Goal: Task Accomplishment & Management: Manage account settings

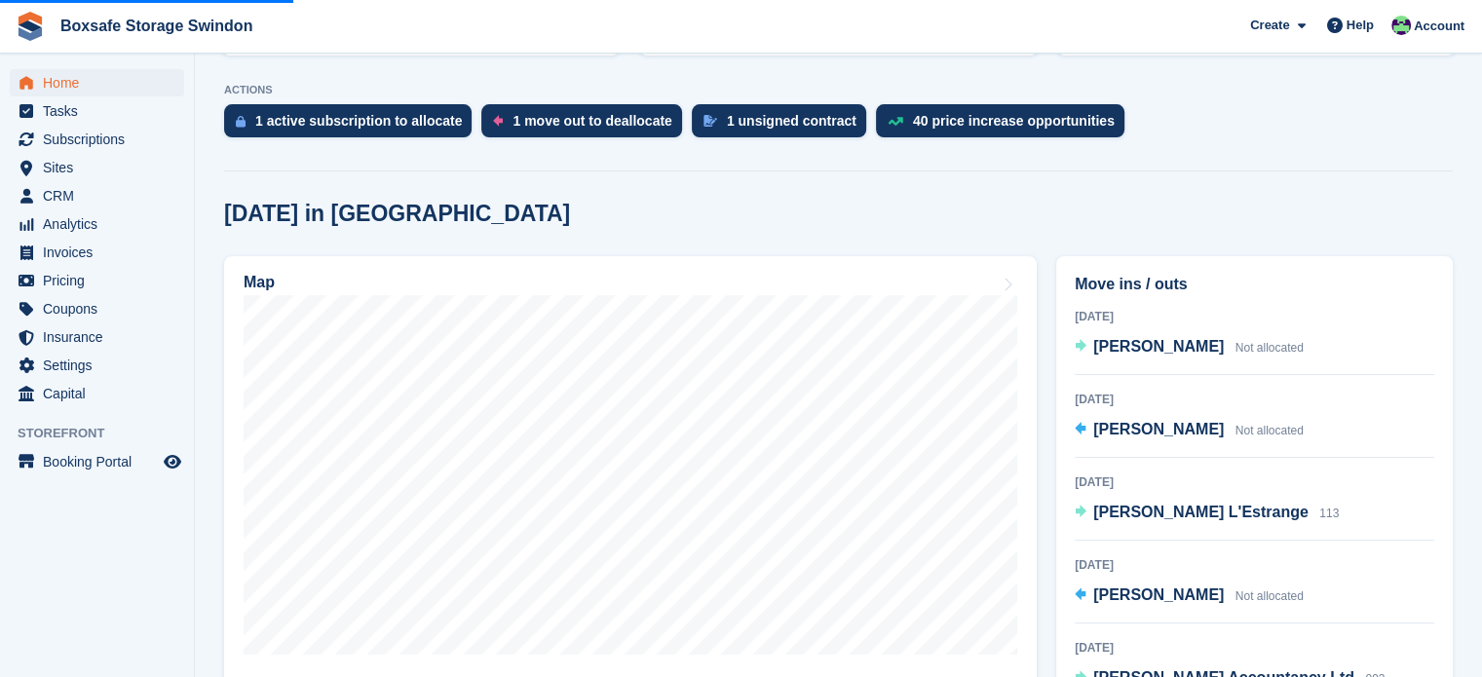
scroll to position [394, 0]
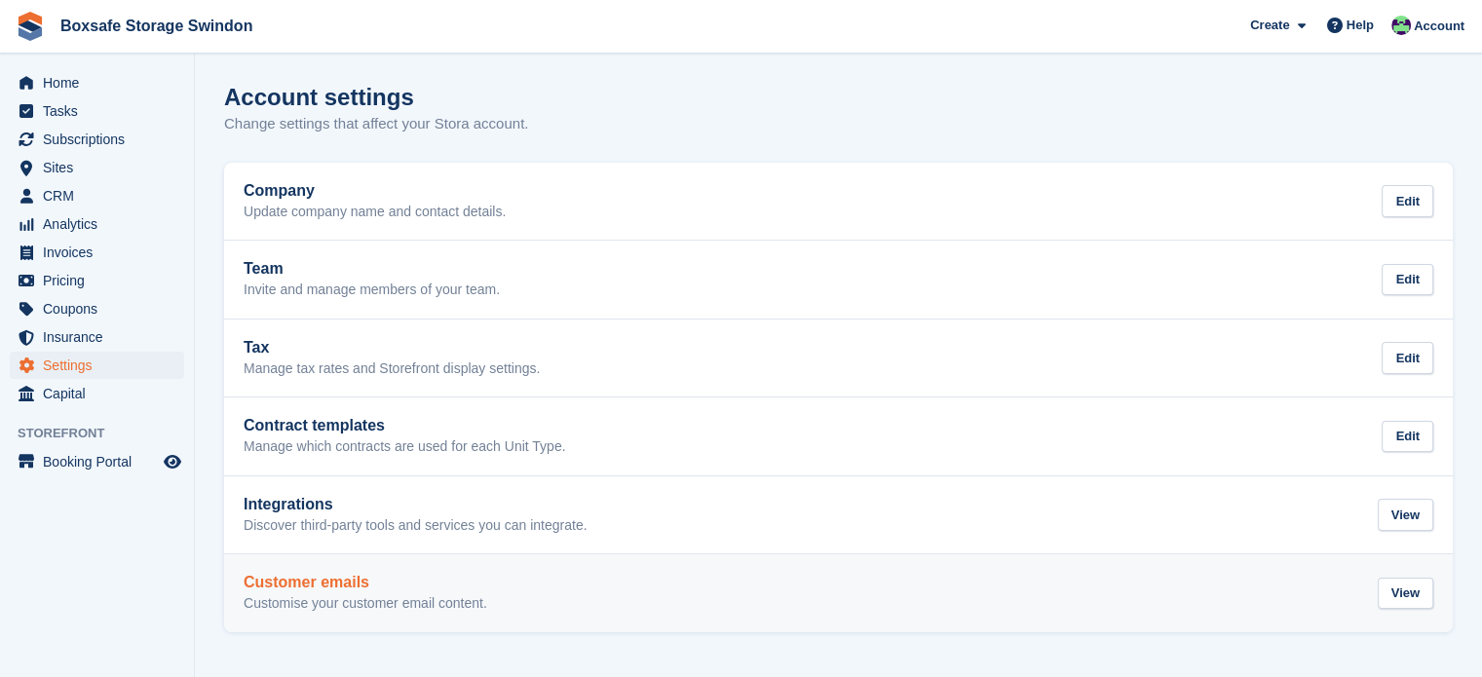
click at [969, 580] on div "Customer emails Customise your customer email content. View" at bounding box center [838, 593] width 1189 height 39
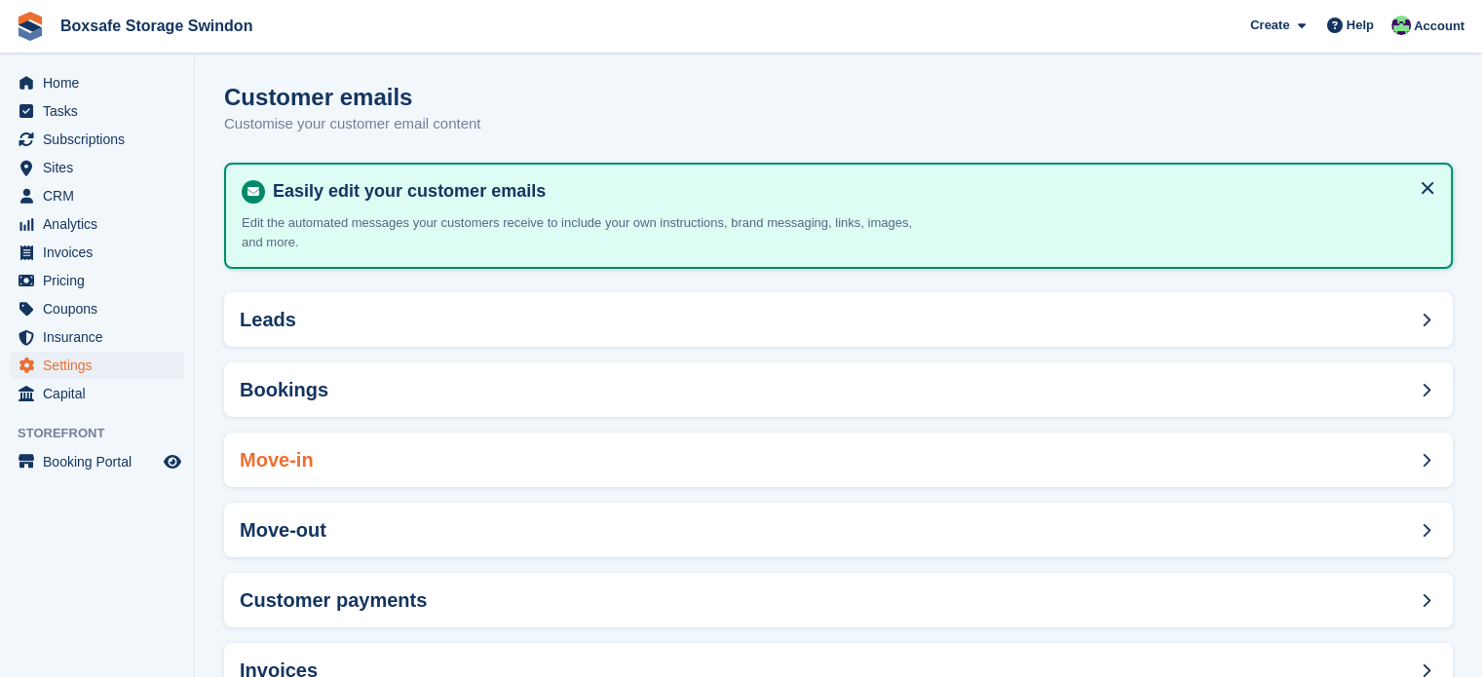
click at [1227, 436] on div "Move-in" at bounding box center [838, 460] width 1228 height 55
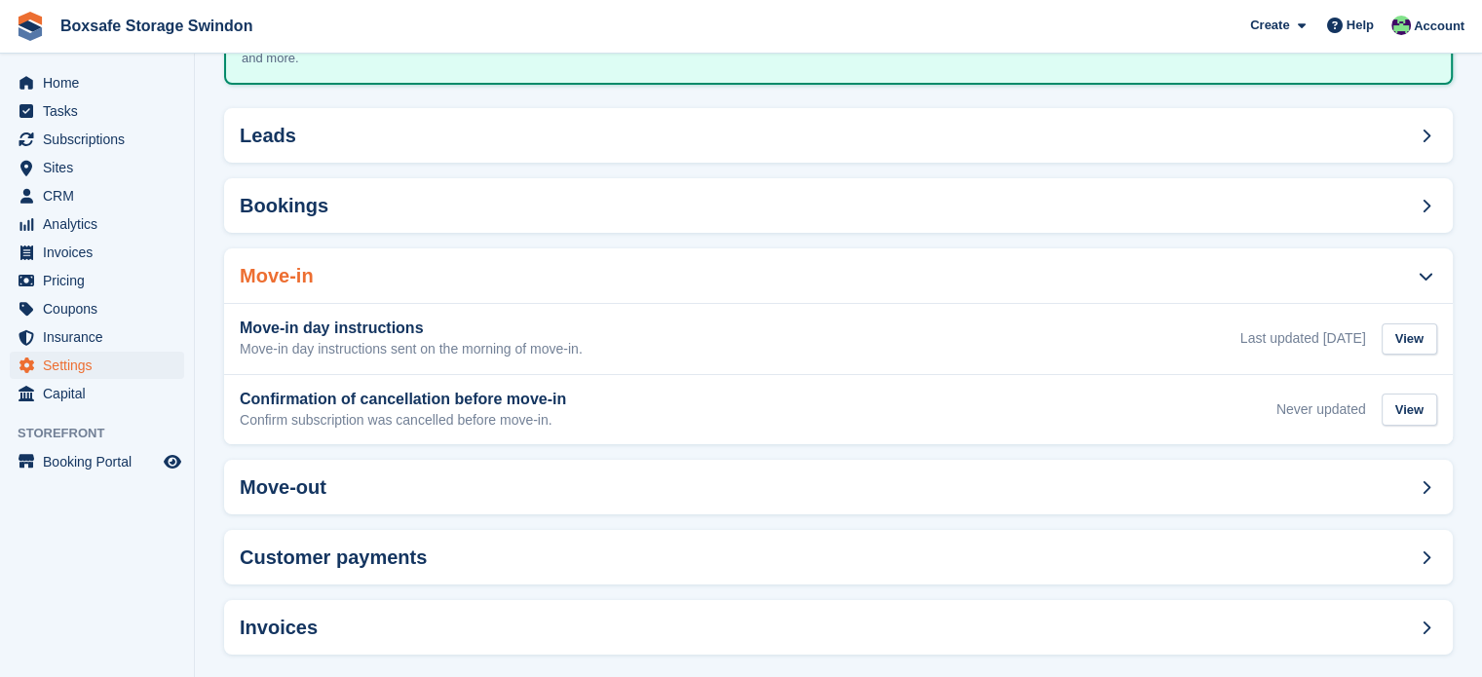
scroll to position [205, 0]
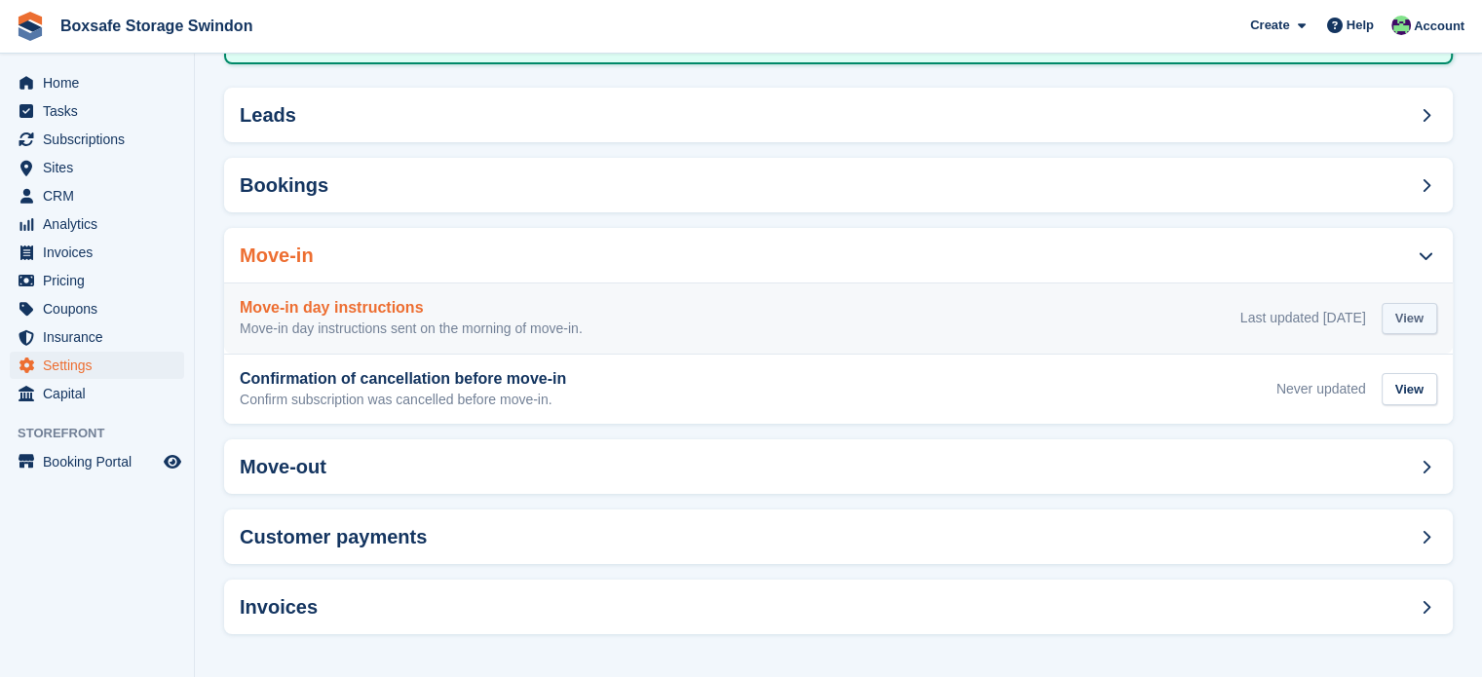
click at [1410, 320] on div "View" at bounding box center [1409, 319] width 56 height 32
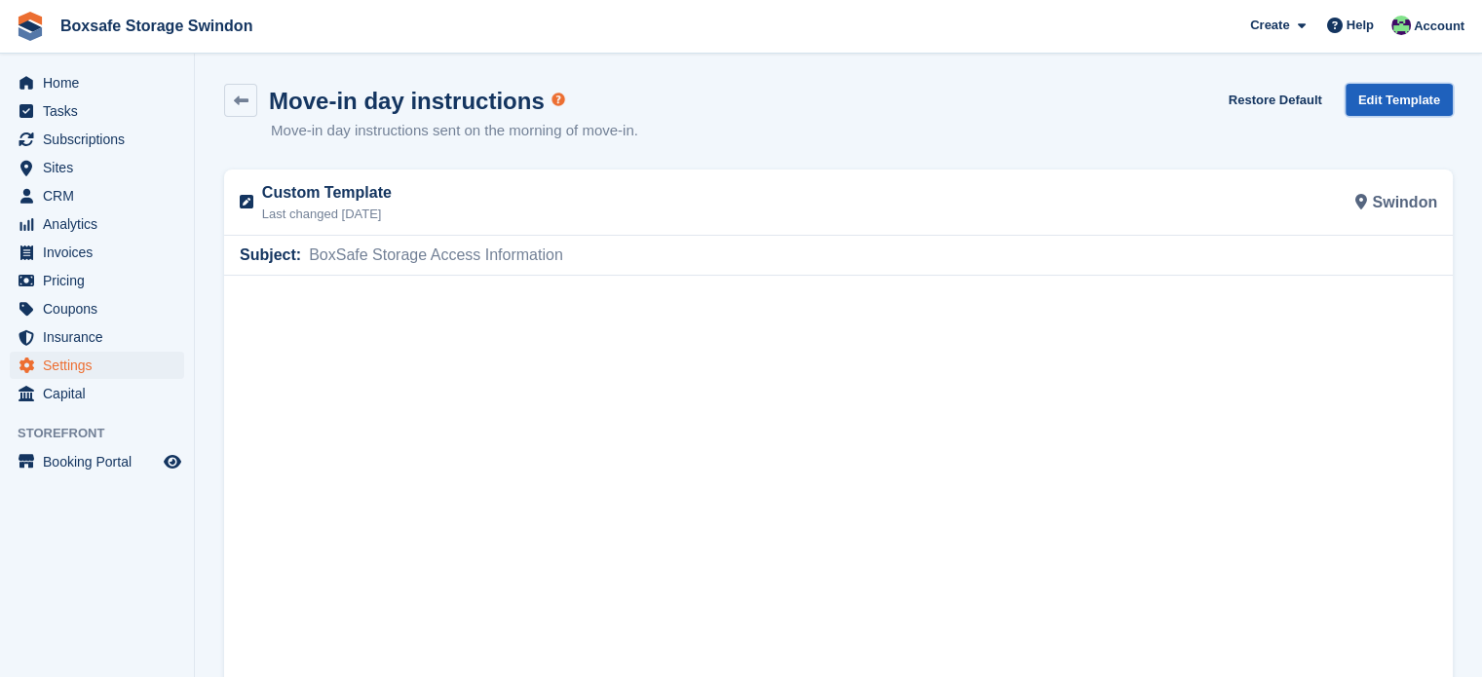
click at [1414, 100] on link "Edit Template" at bounding box center [1398, 100] width 107 height 32
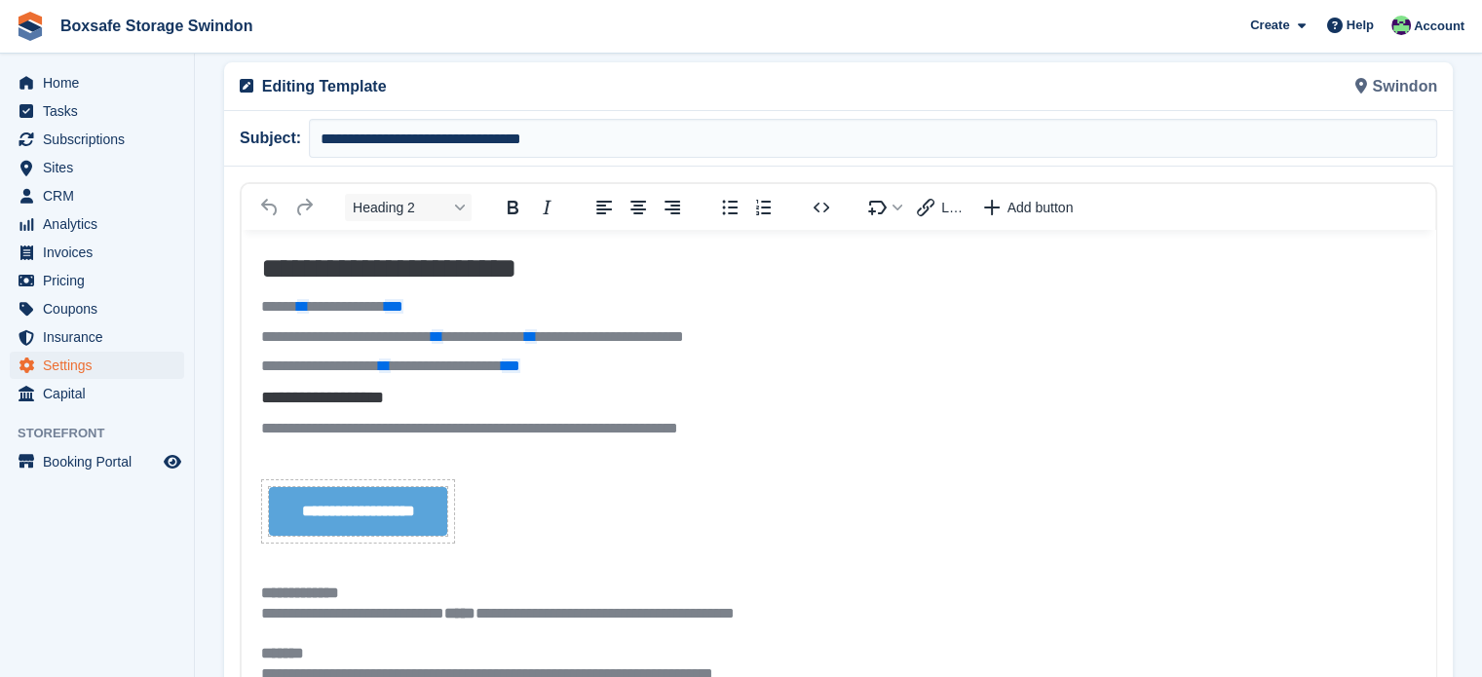
scroll to position [329, 0]
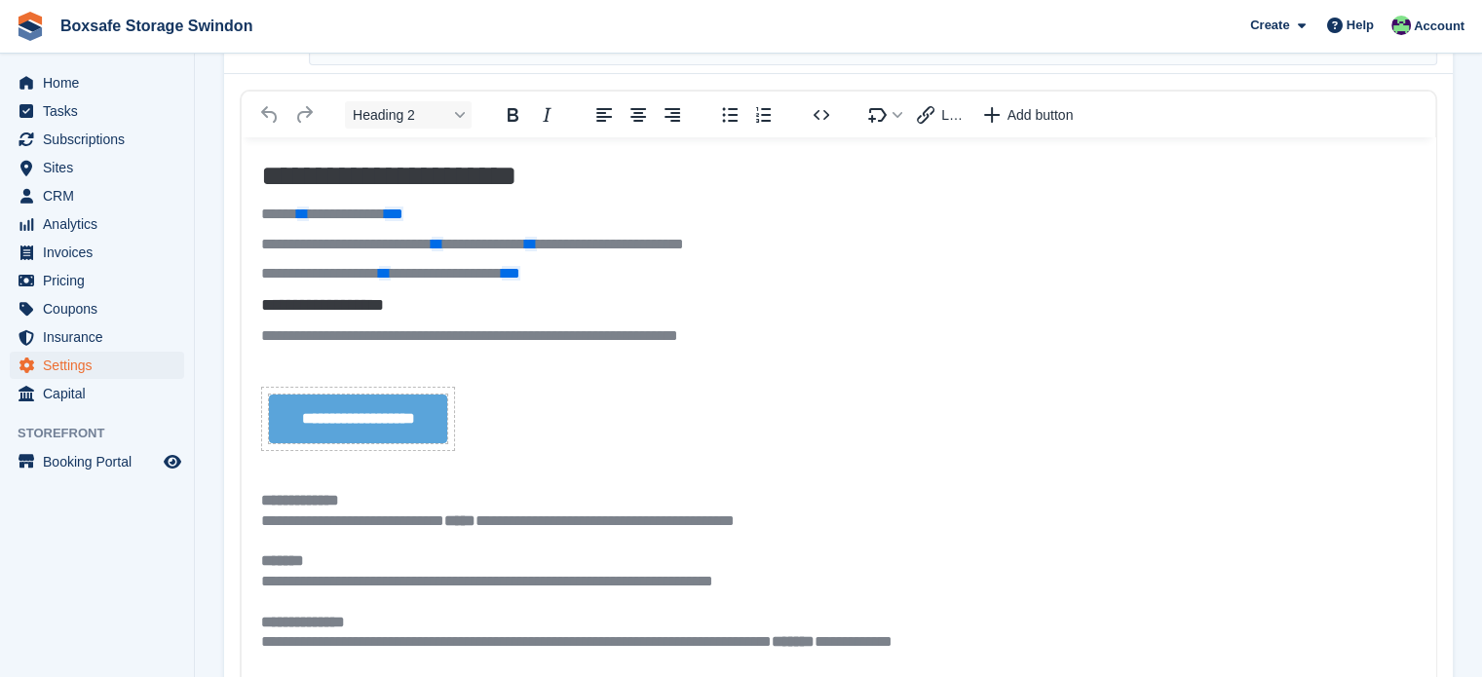
click at [619, 277] on p "**********" at bounding box center [831, 274] width 1140 height 20
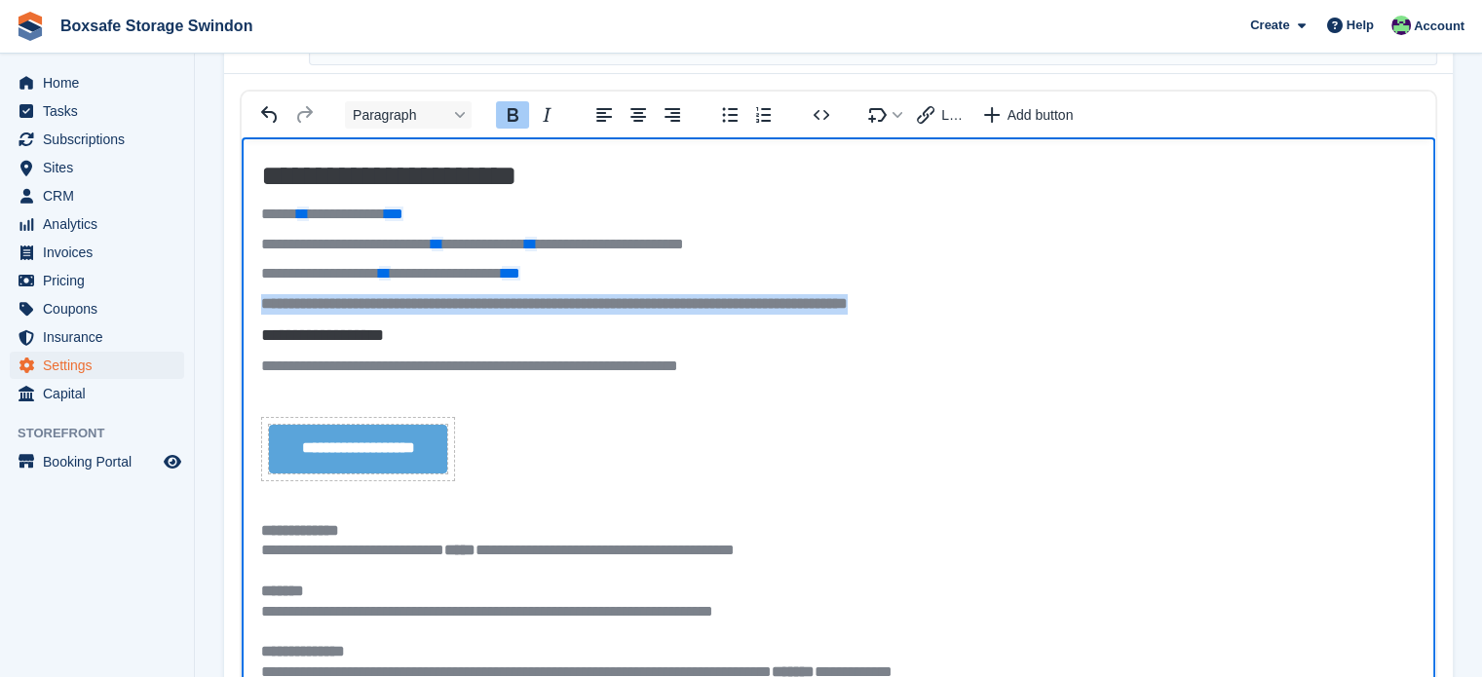
drag, startPoint x: 856, startPoint y: 299, endPoint x: 259, endPoint y: 302, distance: 597.1
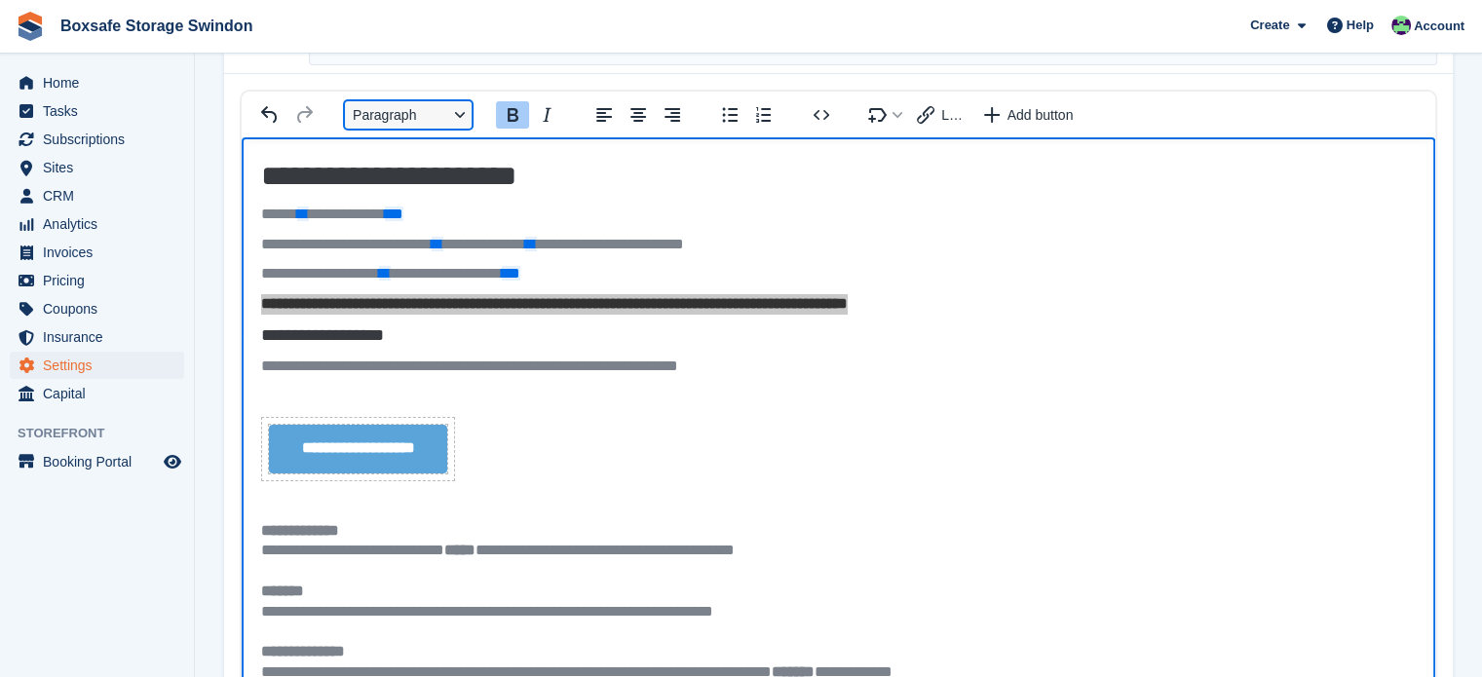
click at [452, 123] on button "Paragraph" at bounding box center [408, 114] width 127 height 27
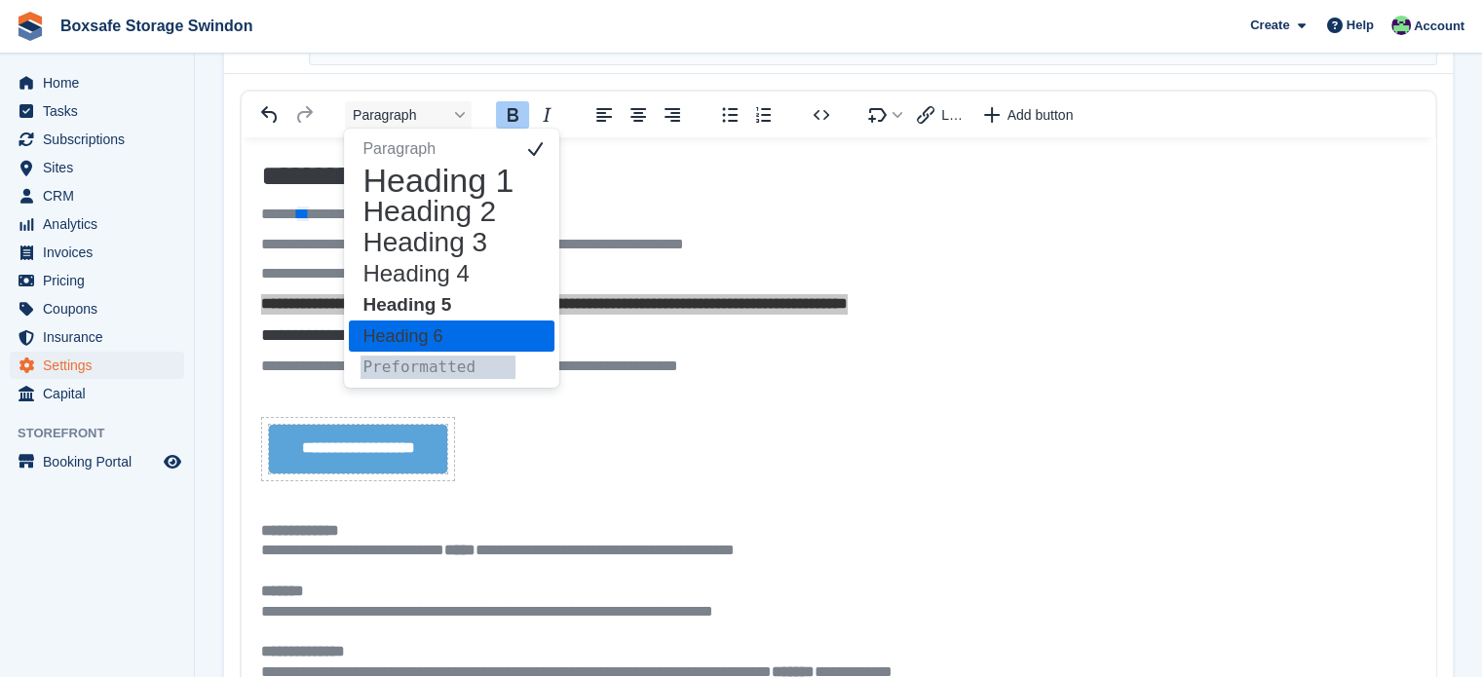
click at [494, 333] on h6 "Heading 6" at bounding box center [437, 335] width 155 height 23
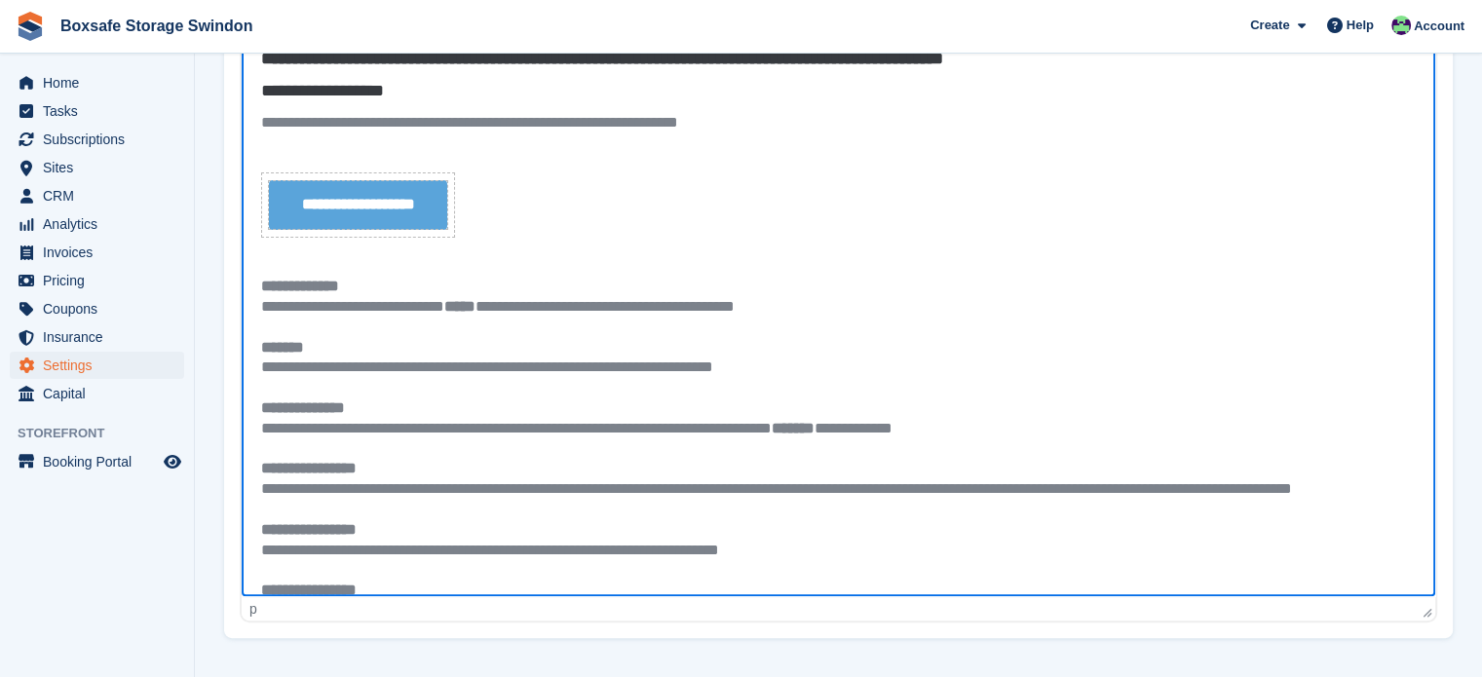
scroll to position [0, 0]
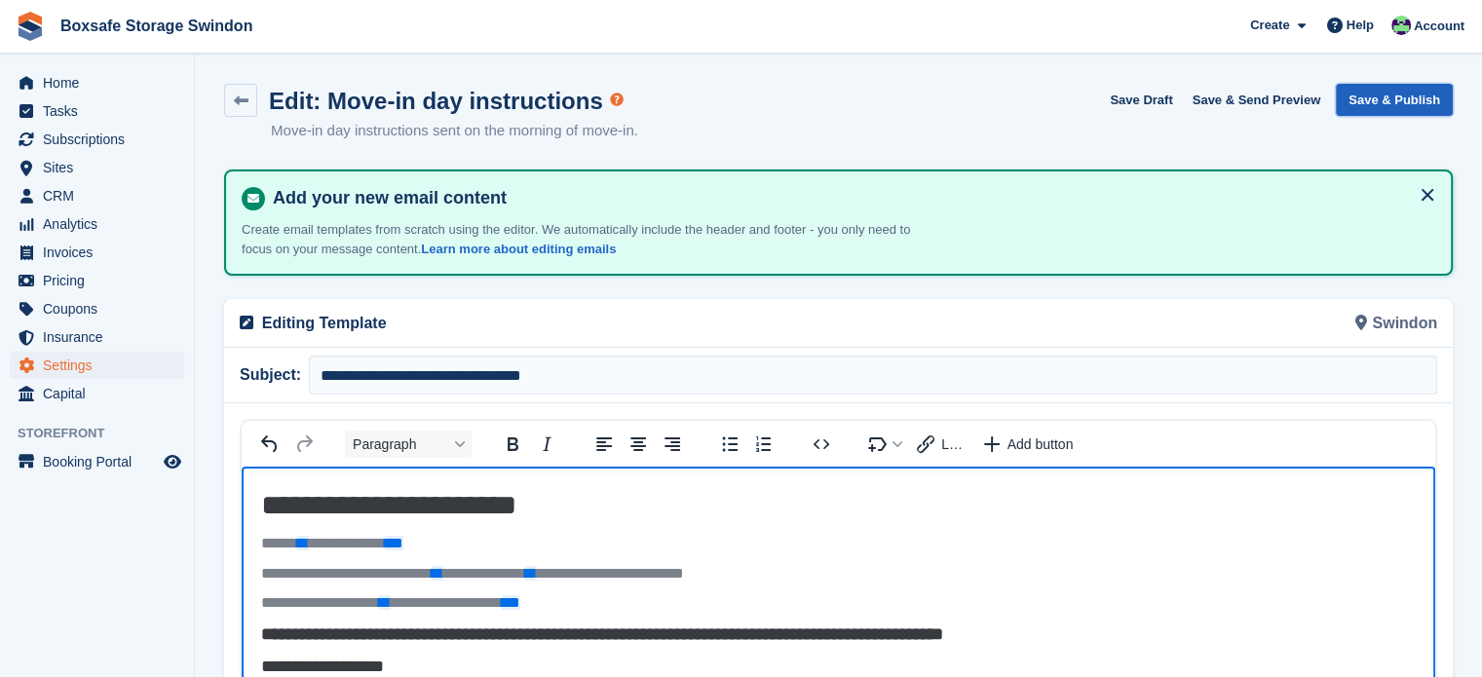
click at [1414, 96] on button "Save & Publish" at bounding box center [1393, 100] width 117 height 32
